Goal: Information Seeking & Learning: Find specific fact

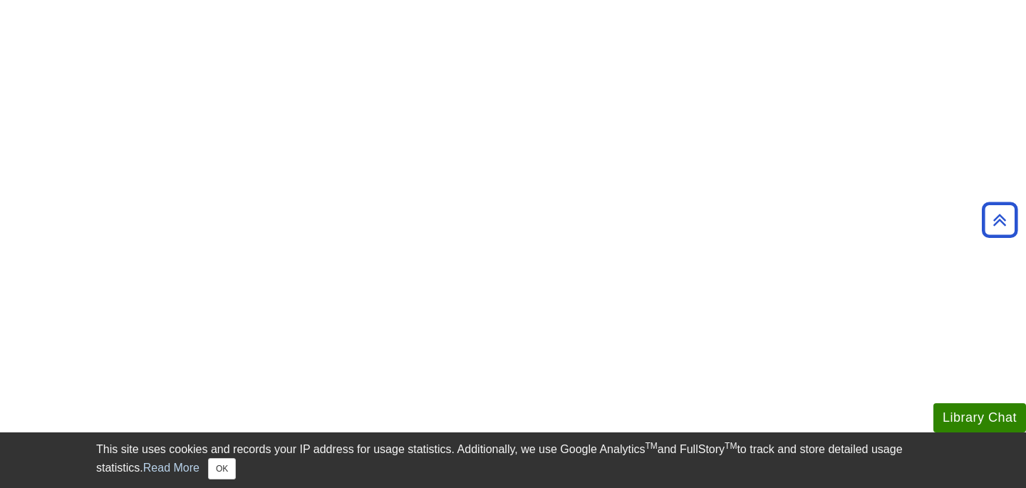
scroll to position [471, 0]
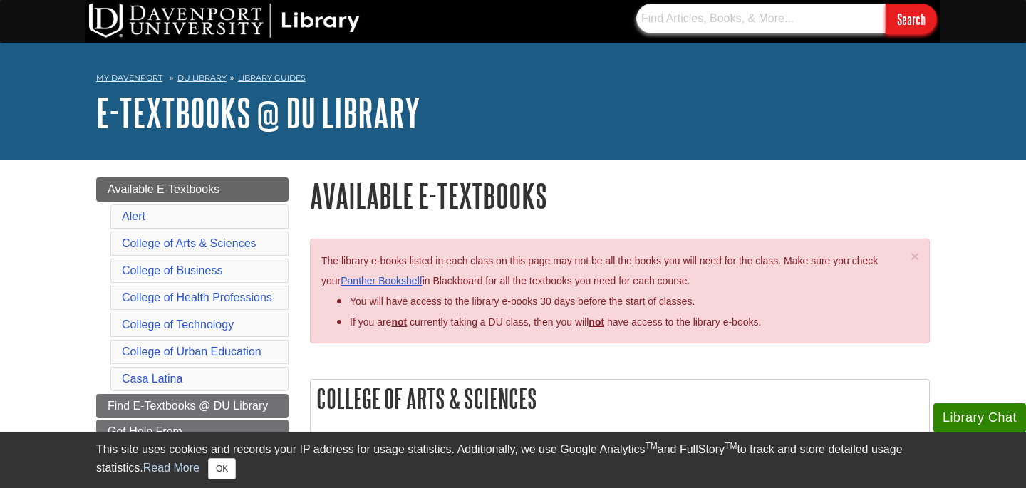
click at [639, 21] on input "text" at bounding box center [760, 19] width 249 height 30
type input "sports analytics"
click at [886, 4] on input "Search" at bounding box center [911, 19] width 51 height 31
click at [709, 20] on input "text" at bounding box center [760, 19] width 249 height 30
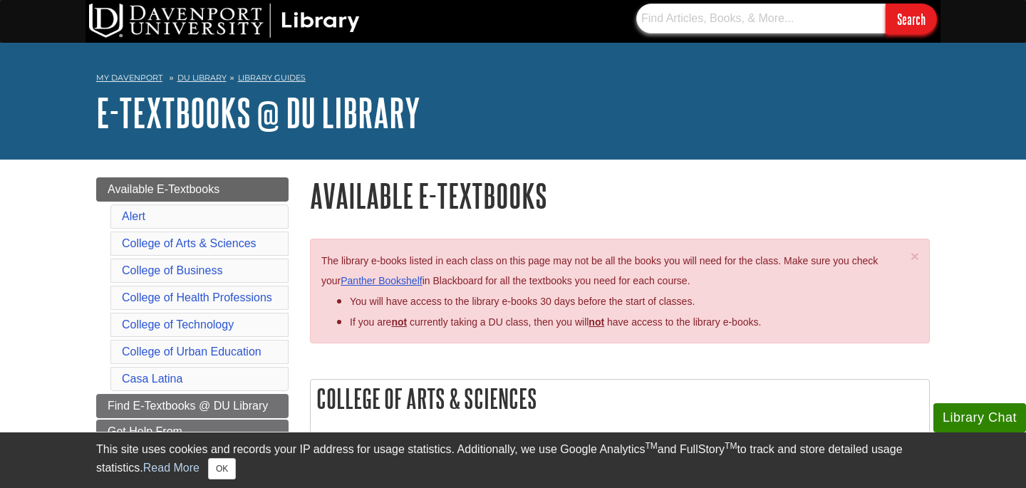
paste input "9781792477775"
type input "9781792477775"
click at [886, 4] on input "Search" at bounding box center [911, 19] width 51 height 31
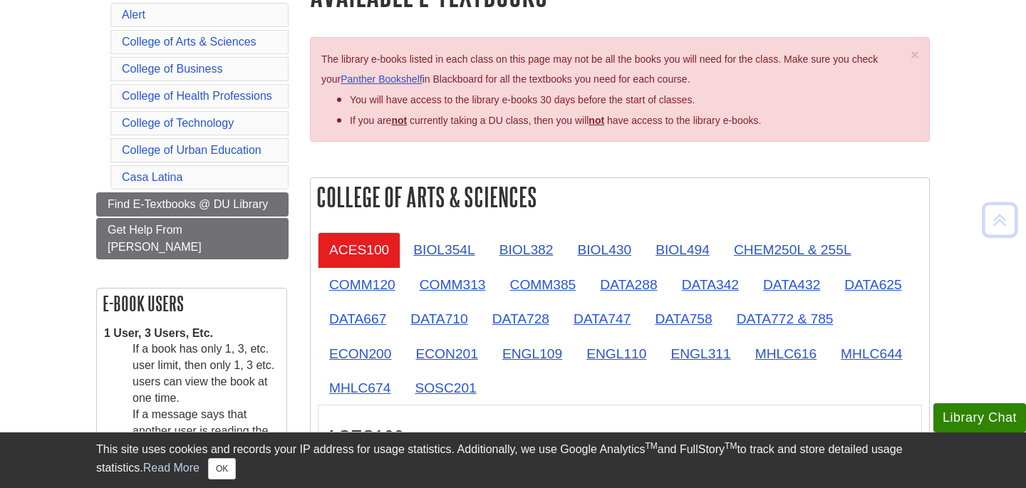
scroll to position [203, 0]
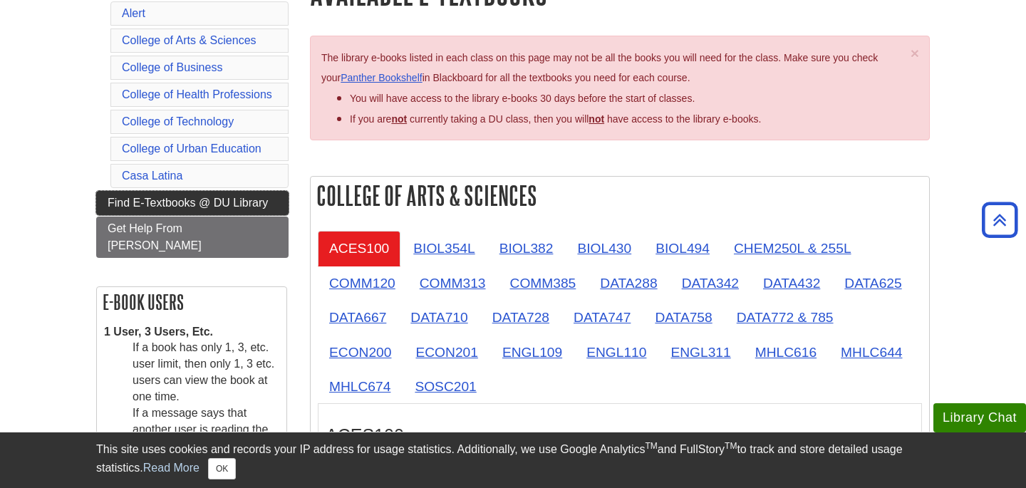
click at [199, 207] on span "Find E-Textbooks @ DU Library" at bounding box center [188, 203] width 160 height 12
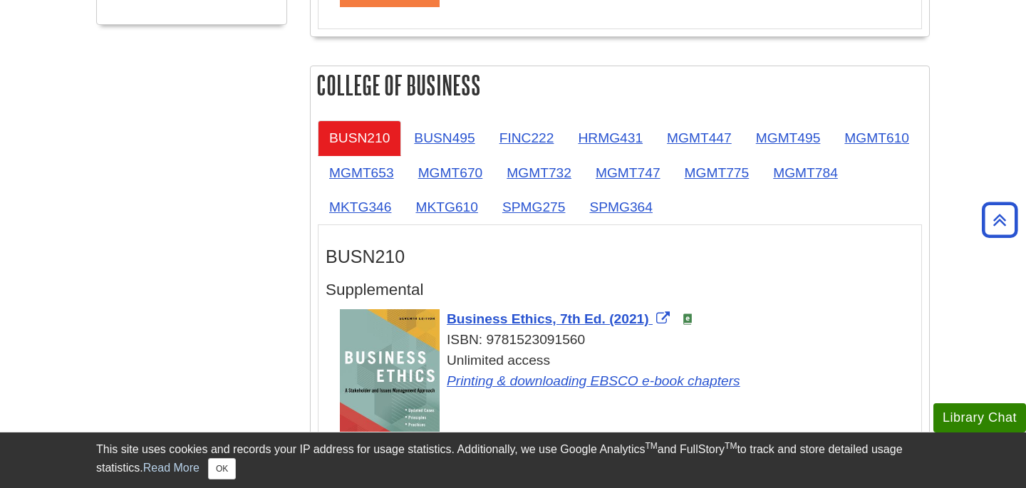
scroll to position [783, 0]
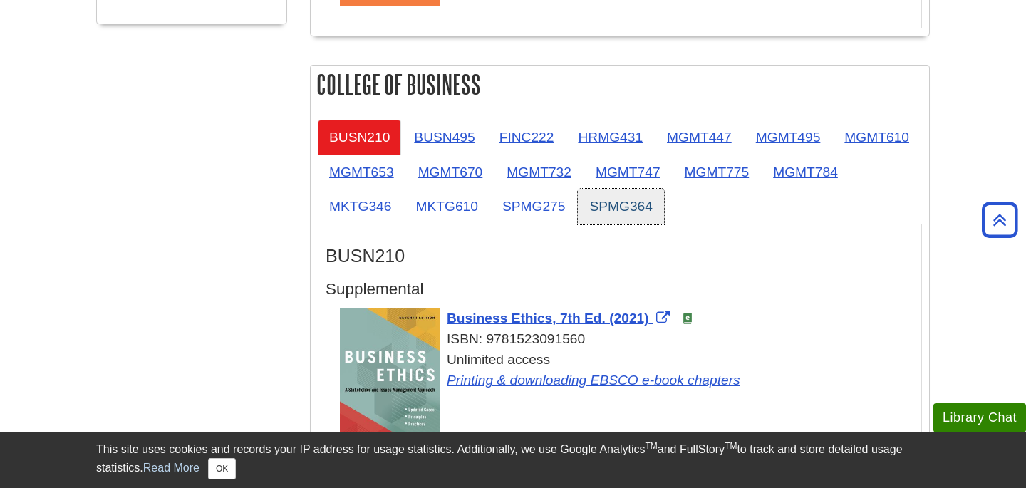
click at [664, 208] on link "SPMG364" at bounding box center [621, 206] width 86 height 35
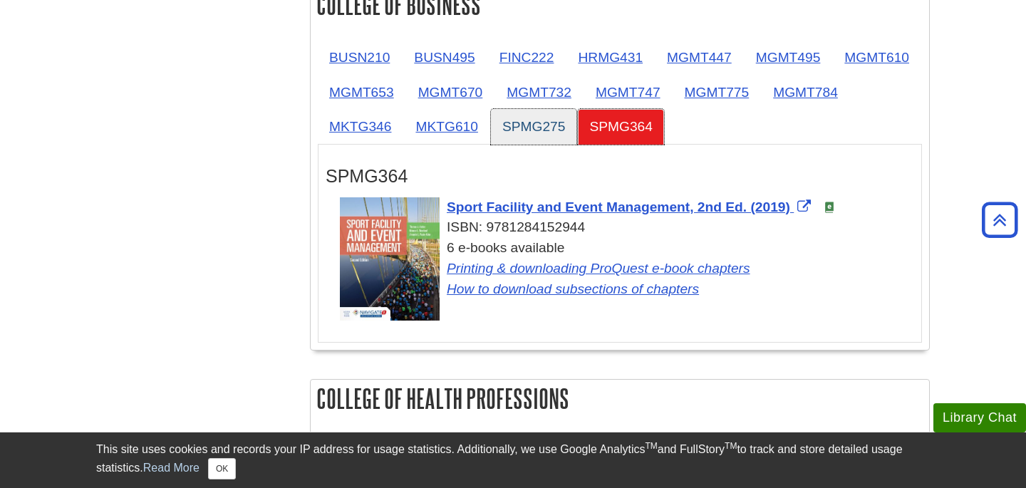
scroll to position [864, 0]
click at [577, 131] on link "SPMG275" at bounding box center [534, 125] width 86 height 35
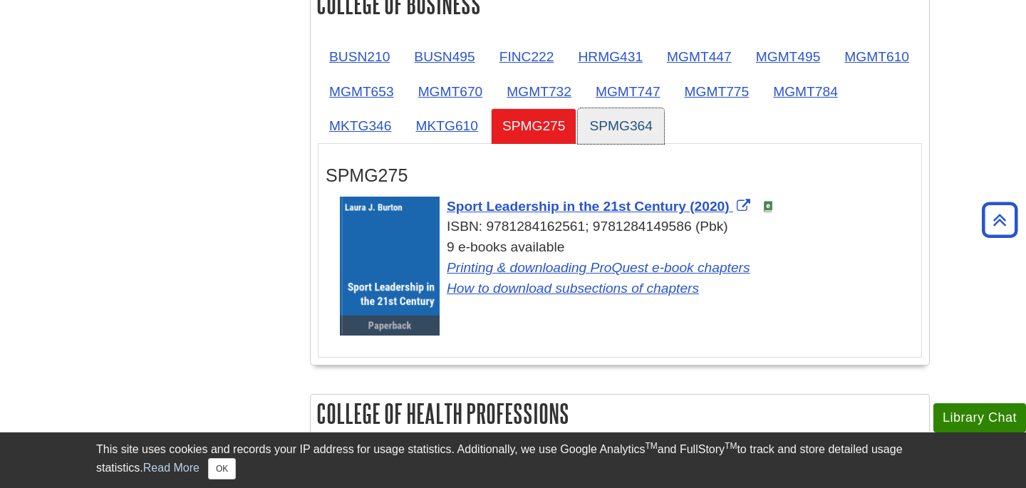
click at [664, 125] on link "SPMG364" at bounding box center [621, 125] width 86 height 35
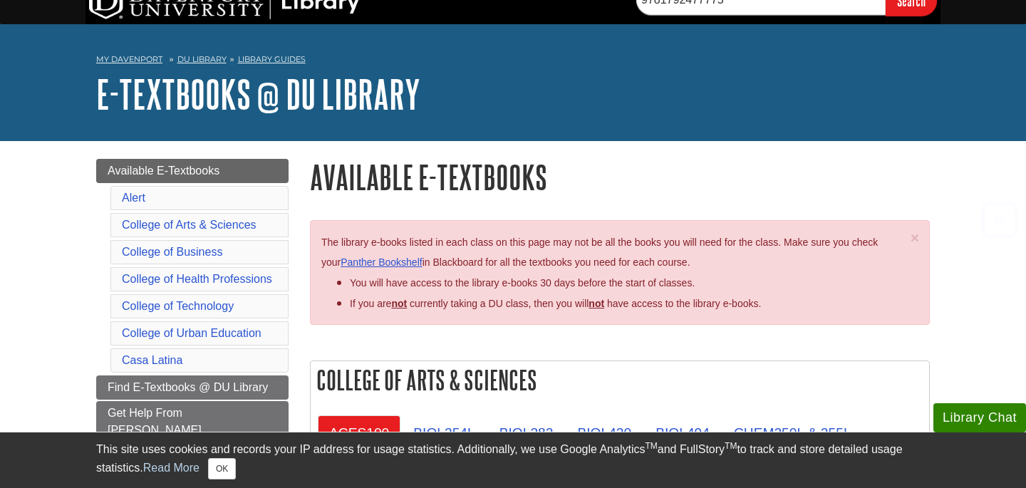
scroll to position [0, 0]
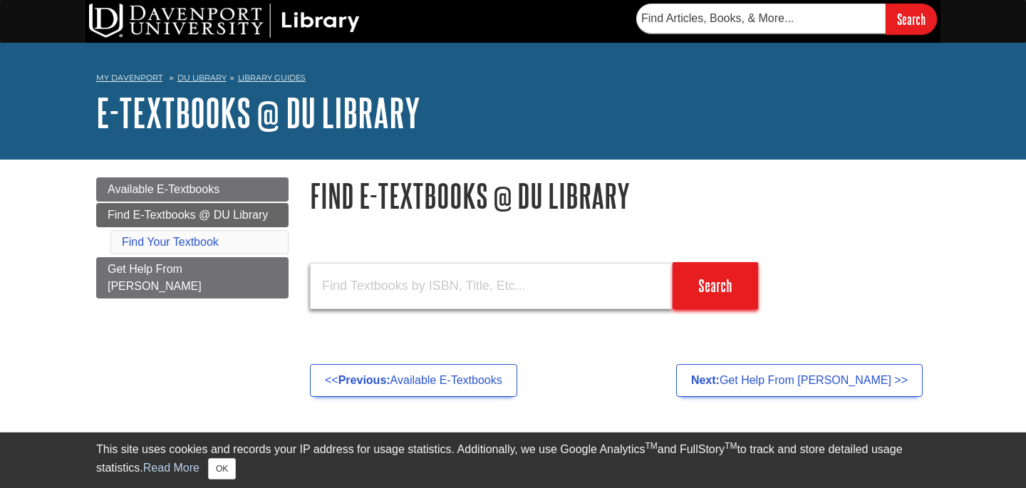
click at [453, 283] on input "text" at bounding box center [491, 286] width 363 height 46
paste input "9781792477775"
type input "9781792477775"
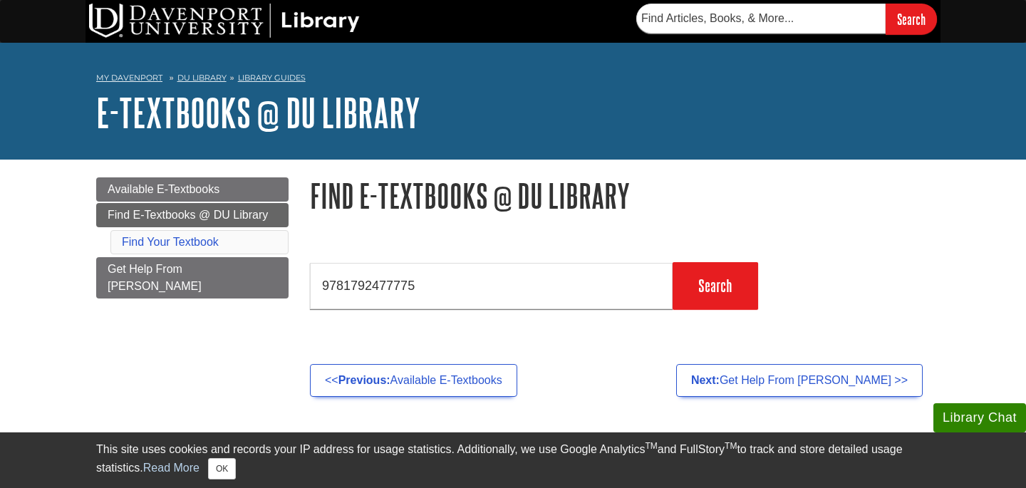
click at [784, 272] on form "9781792477775 Search" at bounding box center [620, 283] width 620 height 51
click at [740, 274] on input "Search" at bounding box center [716, 285] width 86 height 47
click at [173, 240] on link "Find Your Textbook" at bounding box center [170, 242] width 97 height 12
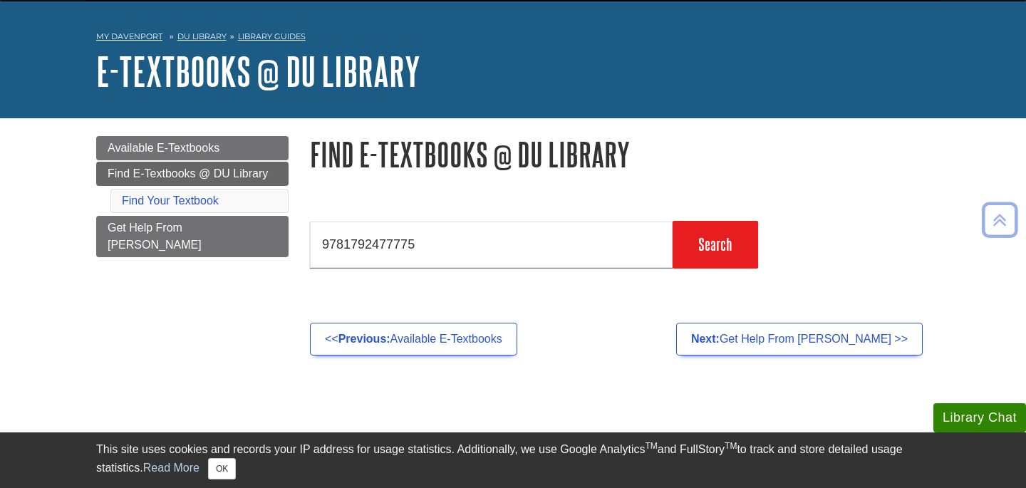
scroll to position [39, 0]
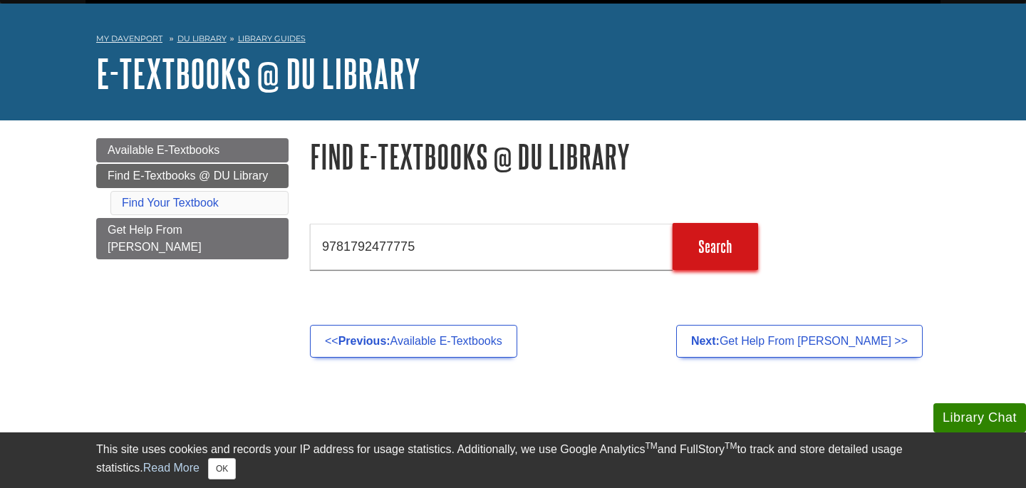
click at [738, 244] on input "Search" at bounding box center [716, 246] width 86 height 47
